Goal: Navigation & Orientation: Find specific page/section

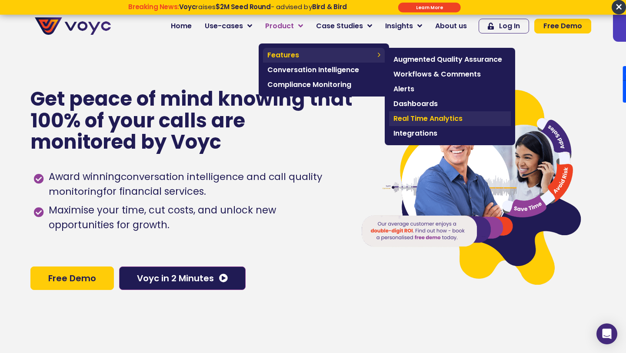
click at [419, 122] on span "Real Time Analytics" at bounding box center [449, 118] width 113 height 10
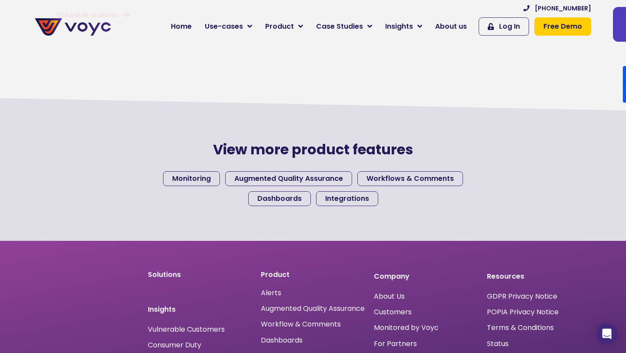
scroll to position [935, 0]
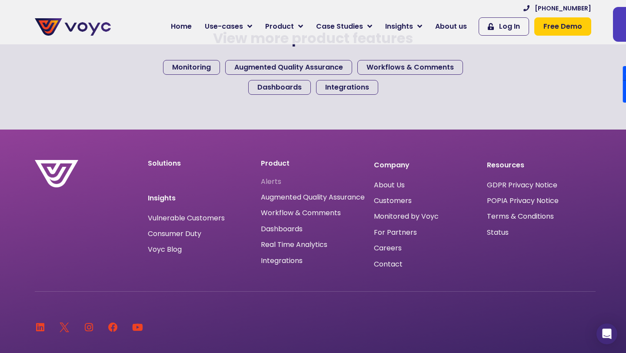
click at [270, 182] on span "Alerts" at bounding box center [271, 182] width 20 height 0
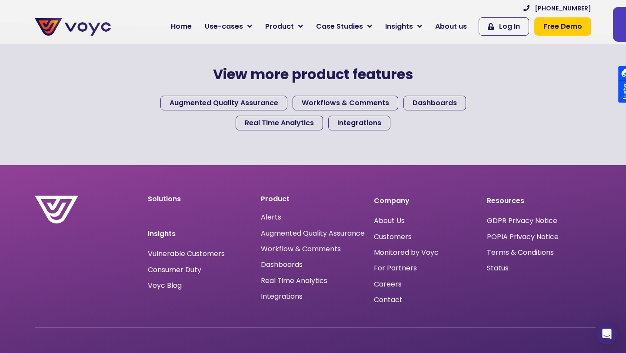
scroll to position [1353, 0]
